Goal: Task Accomplishment & Management: Use online tool/utility

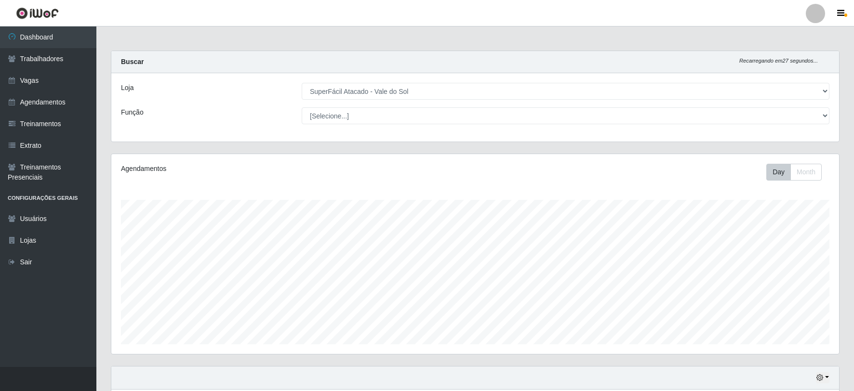
select select "502"
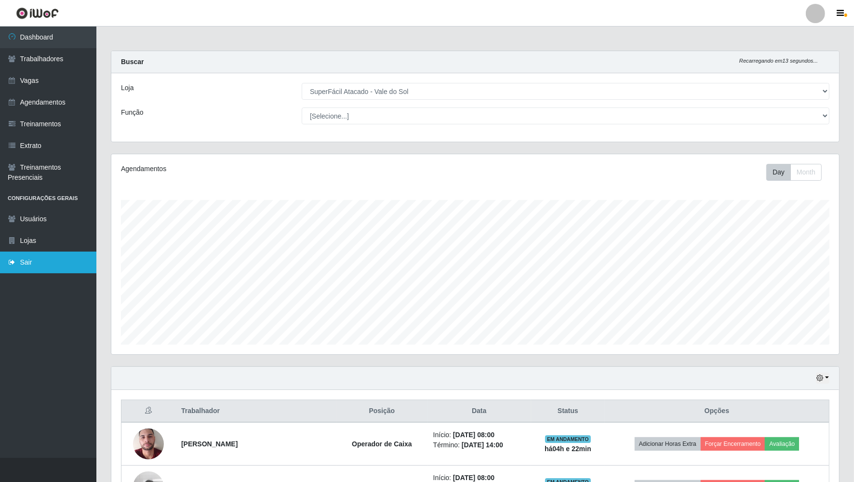
click at [21, 261] on link "Sair" at bounding box center [48, 263] width 96 height 22
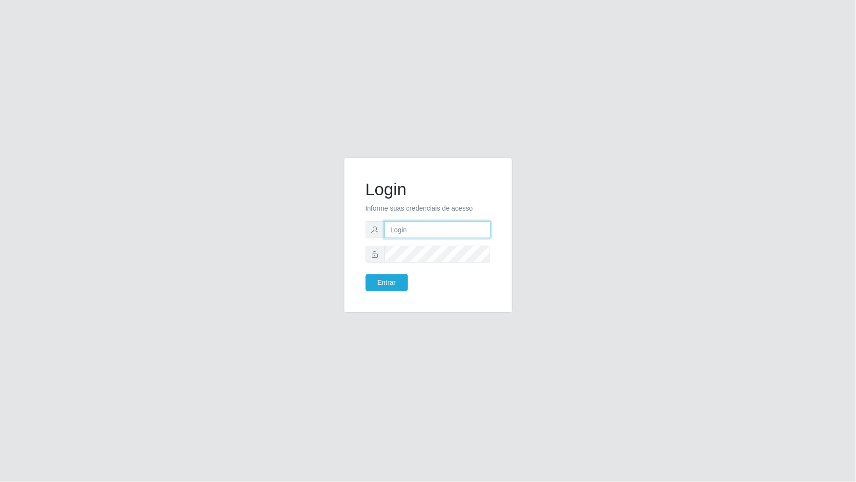
type input "[EMAIL_ADDRESS][DOMAIN_NAME]"
click at [394, 276] on button "Entrar" at bounding box center [387, 282] width 42 height 17
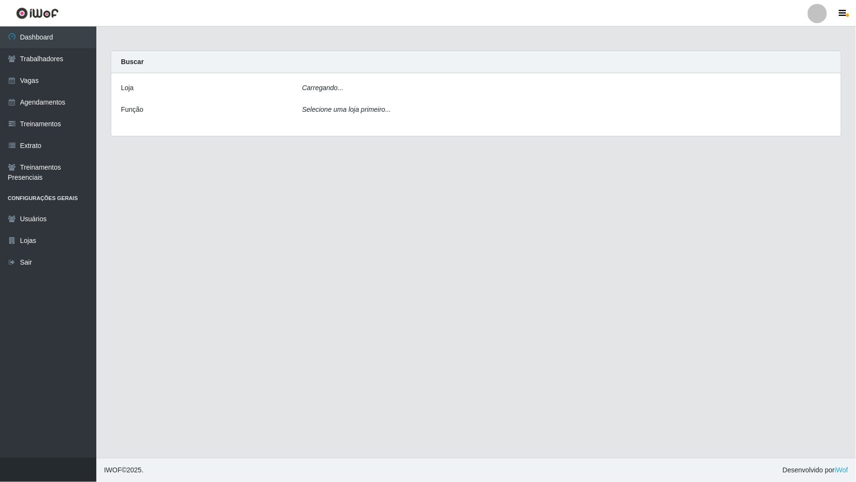
click at [387, 282] on main "Carregando... Buscar [PERSON_NAME]... Função Selecione uma loja primeiro..." at bounding box center [476, 242] width 760 height 431
